Goal: Task Accomplishment & Management: Manage account settings

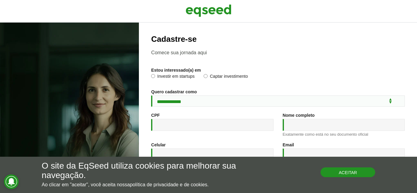
click at [350, 172] on button "Aceitar" at bounding box center [348, 173] width 55 height 10
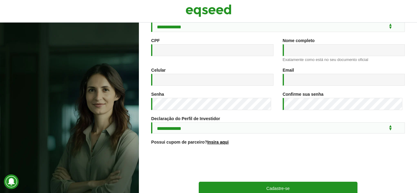
scroll to position [117, 0]
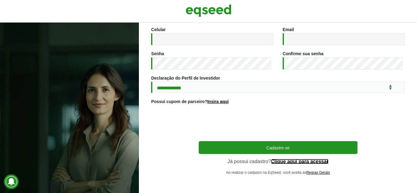
click at [313, 161] on link "Clique aqui para acessar" at bounding box center [300, 161] width 58 height 5
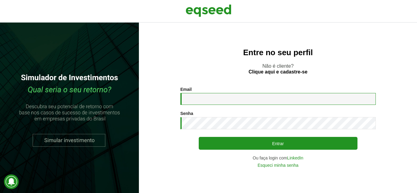
drag, startPoint x: 205, startPoint y: 101, endPoint x: 202, endPoint y: 90, distance: 11.0
click at [205, 101] on input "Email *" at bounding box center [277, 99] width 195 height 12
type input "**********"
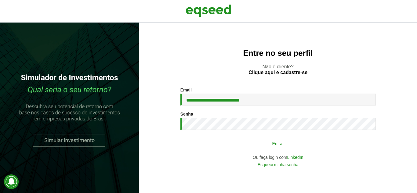
click at [274, 144] on button "Entrar" at bounding box center [278, 144] width 159 height 12
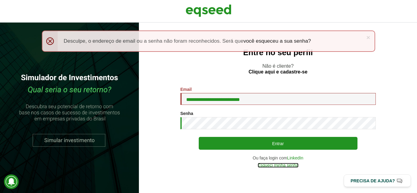
click at [281, 165] on link "Esqueci minha senha" at bounding box center [278, 165] width 41 height 4
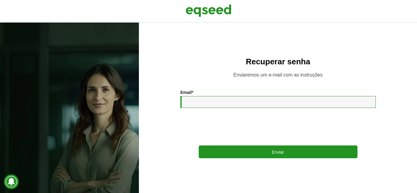
click at [212, 102] on input "Email *" at bounding box center [277, 102] width 195 height 12
type input "**********"
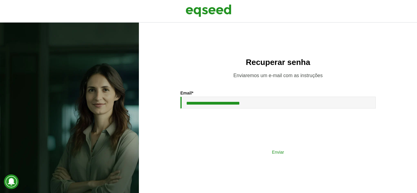
click at [275, 153] on button "Enviar" at bounding box center [278, 152] width 159 height 12
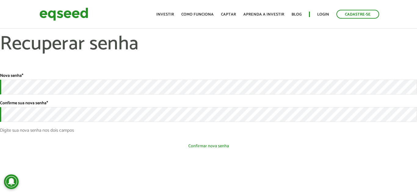
click at [212, 146] on button "Confirmar nova senha" at bounding box center [208, 146] width 417 height 12
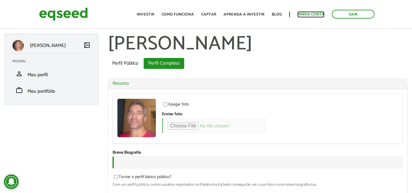
click at [306, 13] on link "Minha conta" at bounding box center [311, 15] width 27 height 4
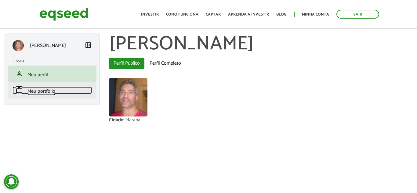
click at [44, 91] on span "Meu portfólio" at bounding box center [41, 91] width 28 height 8
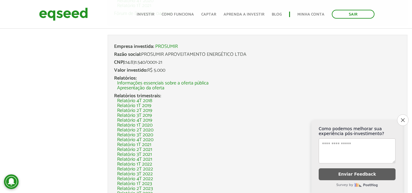
scroll to position [214, 0]
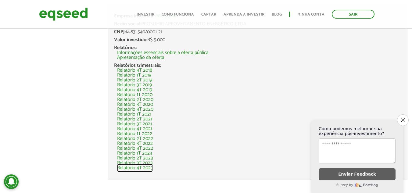
click at [147, 168] on link "Relatório 4T 2023" at bounding box center [135, 168] width 36 height 5
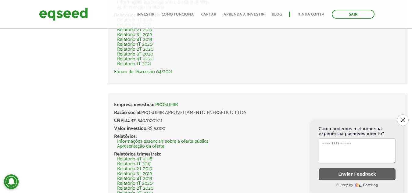
scroll to position [0, 0]
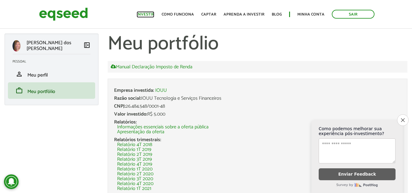
click at [148, 13] on link "Investir" at bounding box center [146, 15] width 18 height 4
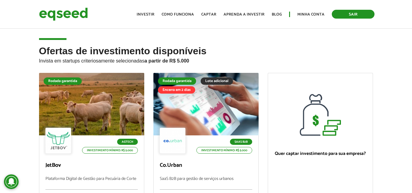
click at [354, 13] on link "Sair" at bounding box center [353, 14] width 43 height 9
